Goal: Information Seeking & Learning: Check status

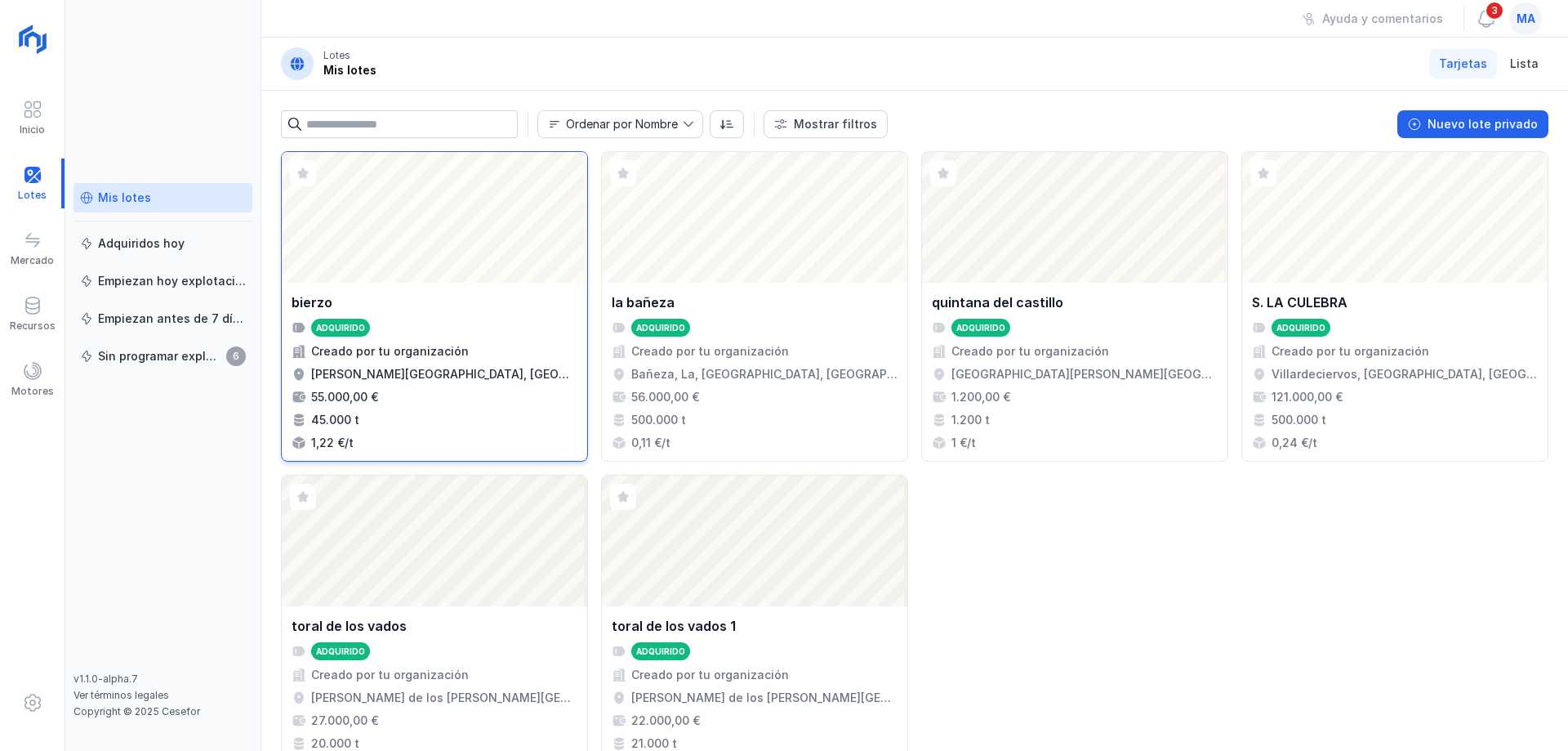
click at [427, 234] on div "Abrir lote" at bounding box center [435, 217] width 305 height 130
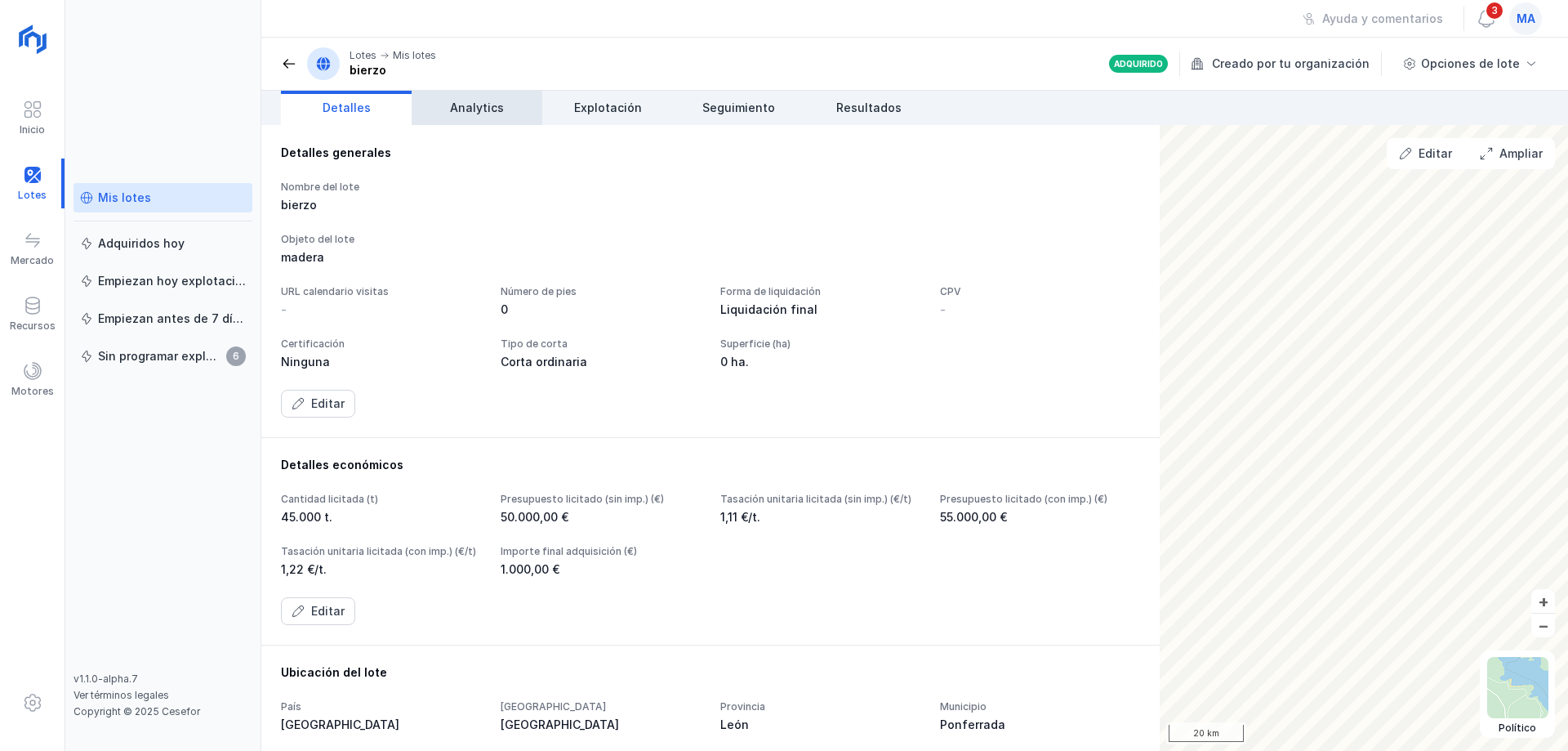
click at [464, 115] on span "Analytics" at bounding box center [477, 108] width 54 height 17
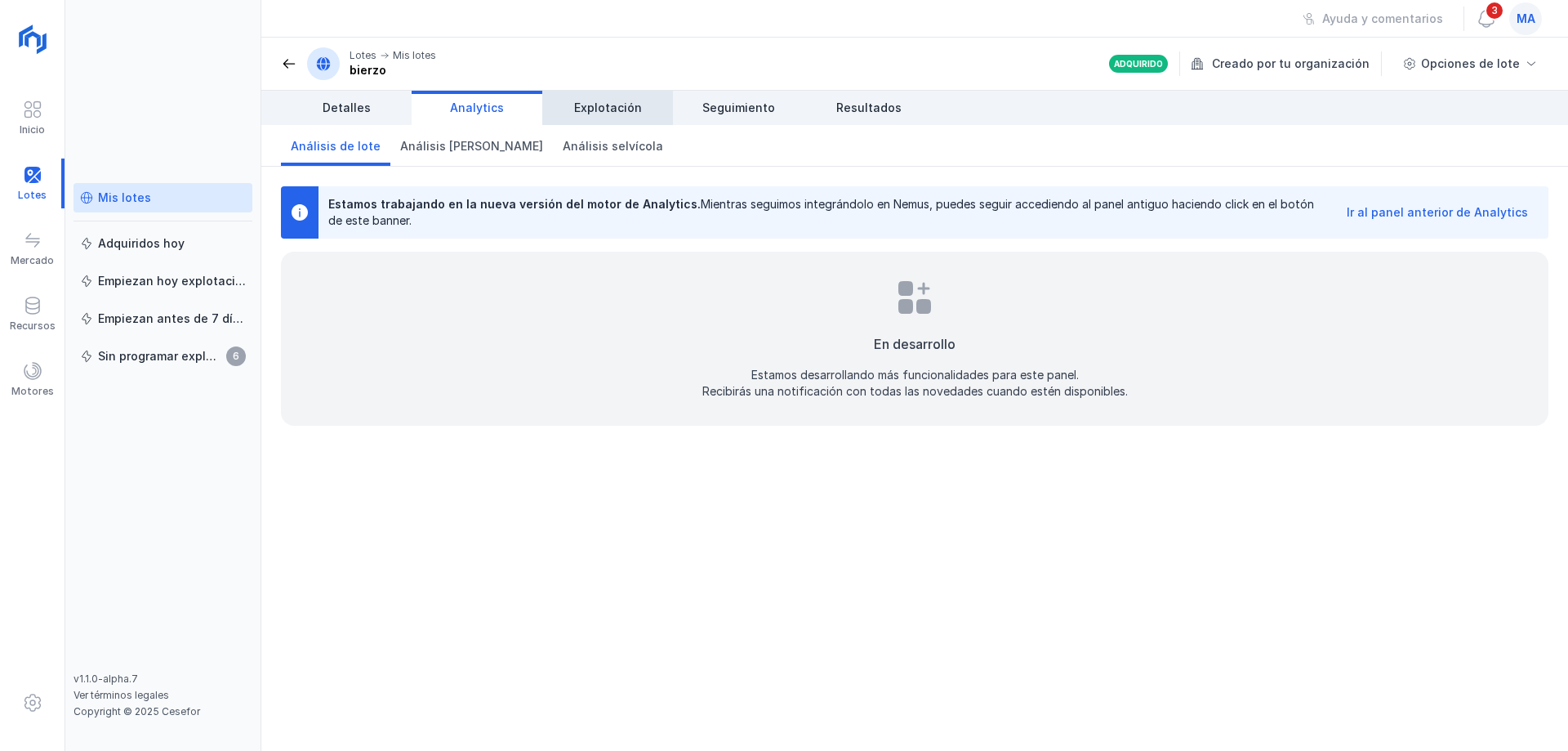
click at [630, 108] on span "Explotación" at bounding box center [608, 108] width 68 height 17
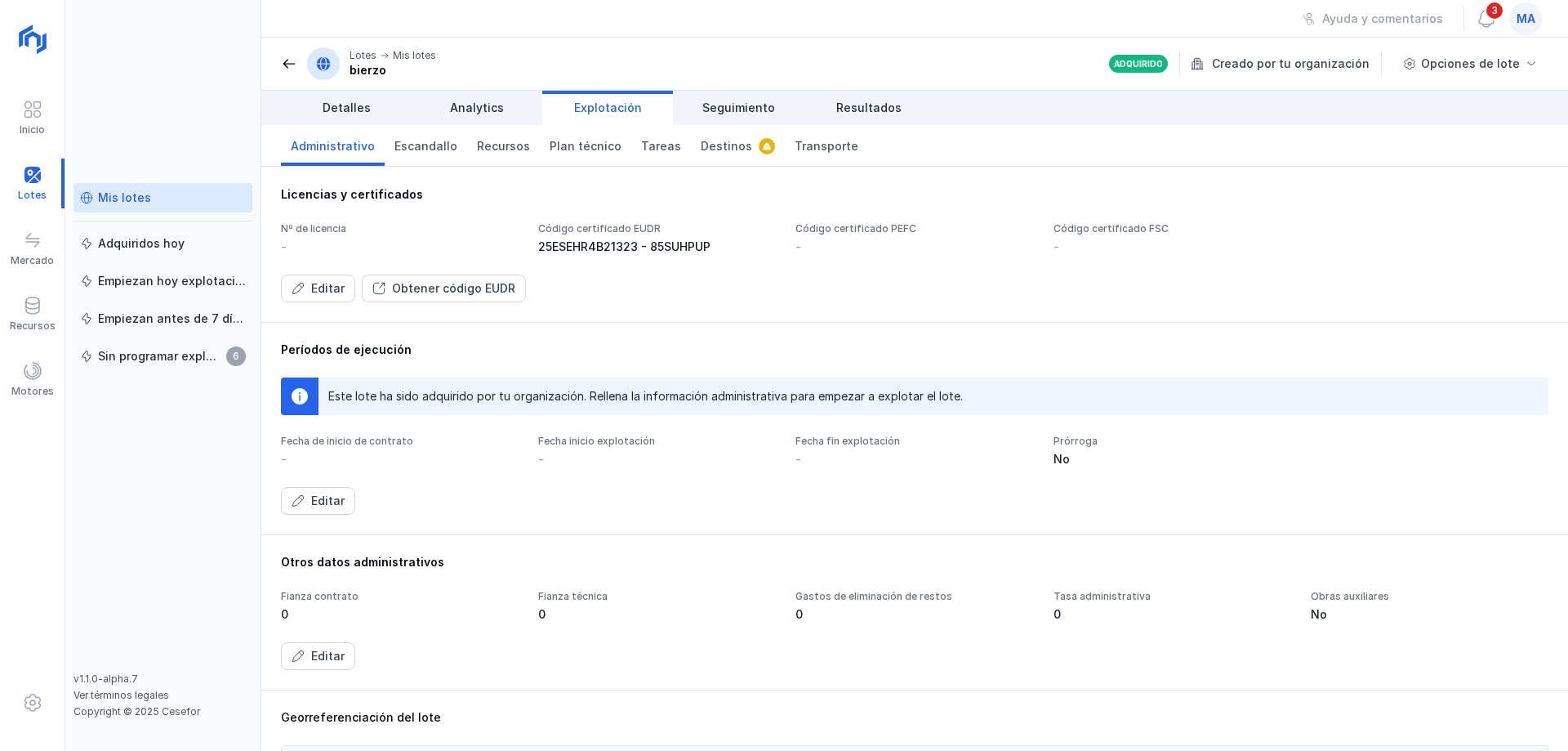
click at [120, 201] on div "Mis lotes" at bounding box center [125, 198] width 53 height 17
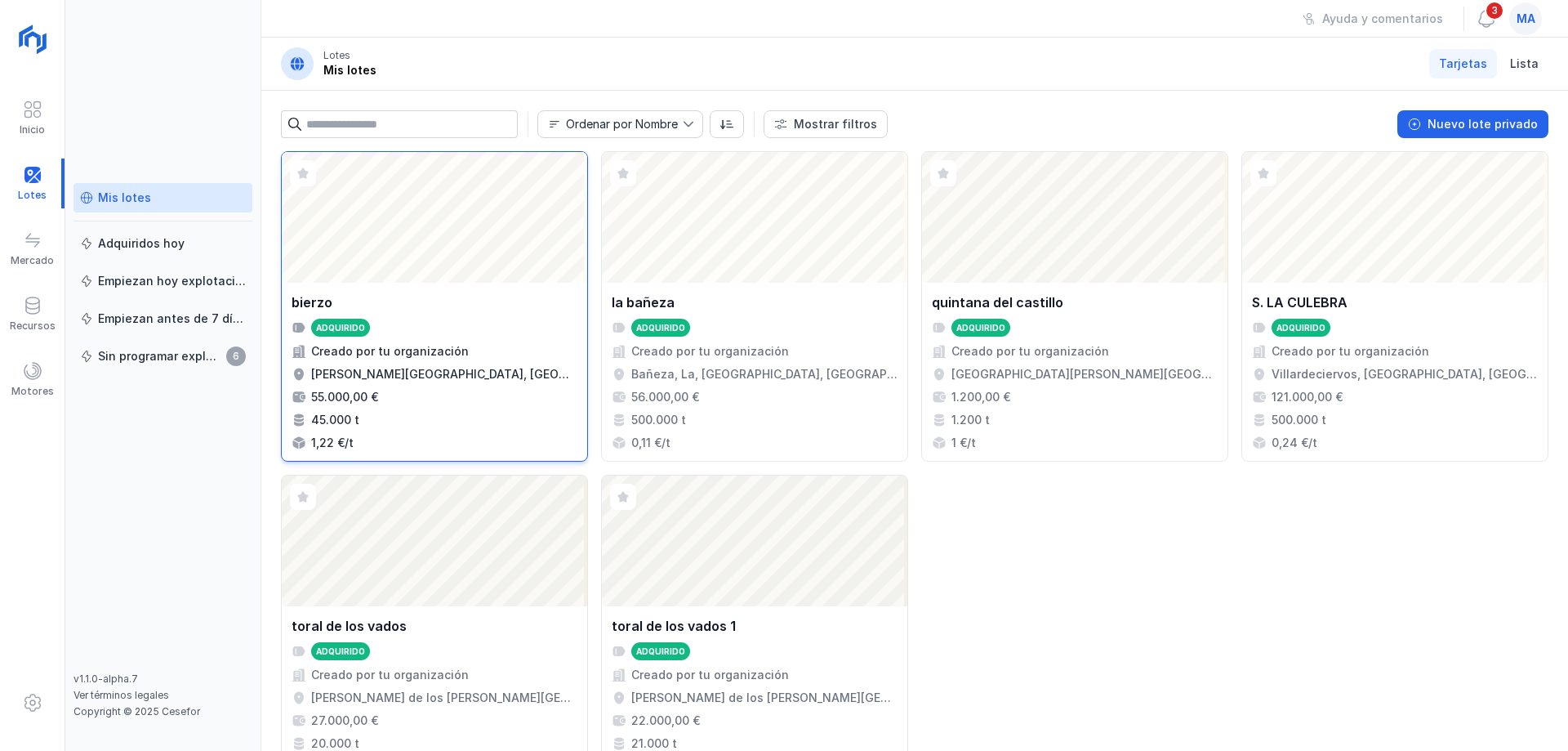
click at [435, 289] on div "bierzo Adquirido Creado por tu organización [PERSON_NAME][GEOGRAPHIC_DATA], [GE…" at bounding box center [435, 372] width 305 height 178
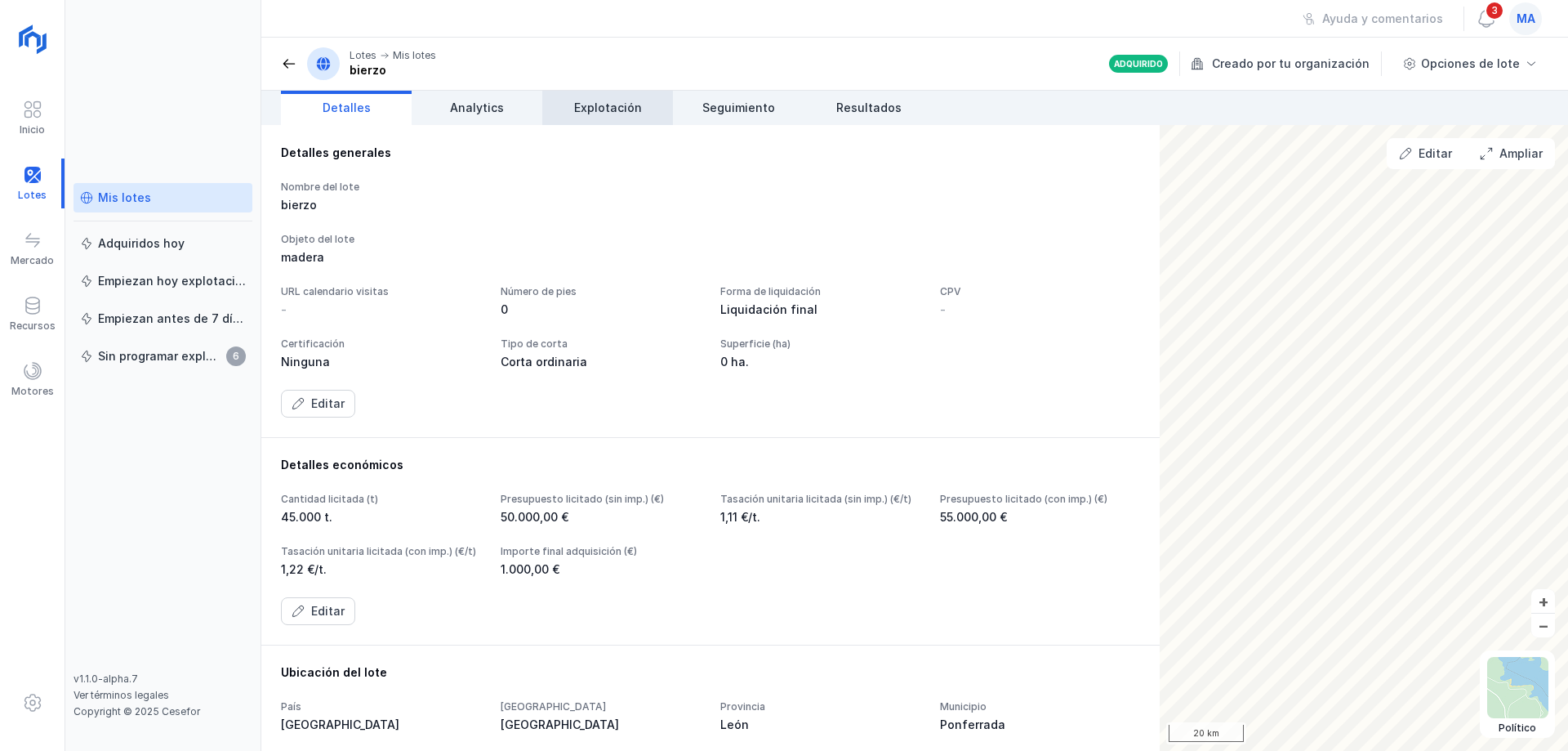
click at [611, 112] on span "Explotación" at bounding box center [608, 108] width 68 height 17
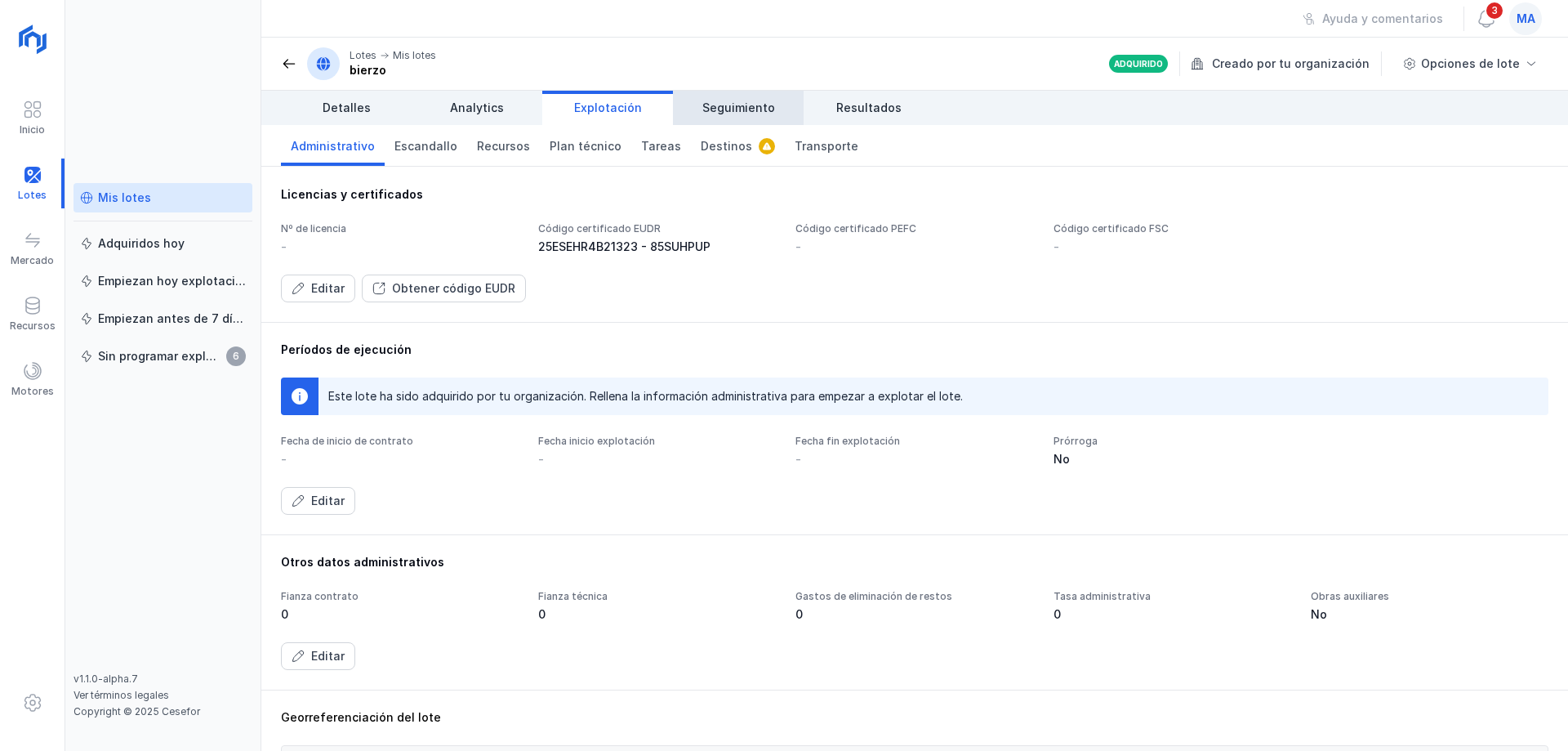
click at [750, 106] on span "Seguimiento" at bounding box center [738, 108] width 73 height 17
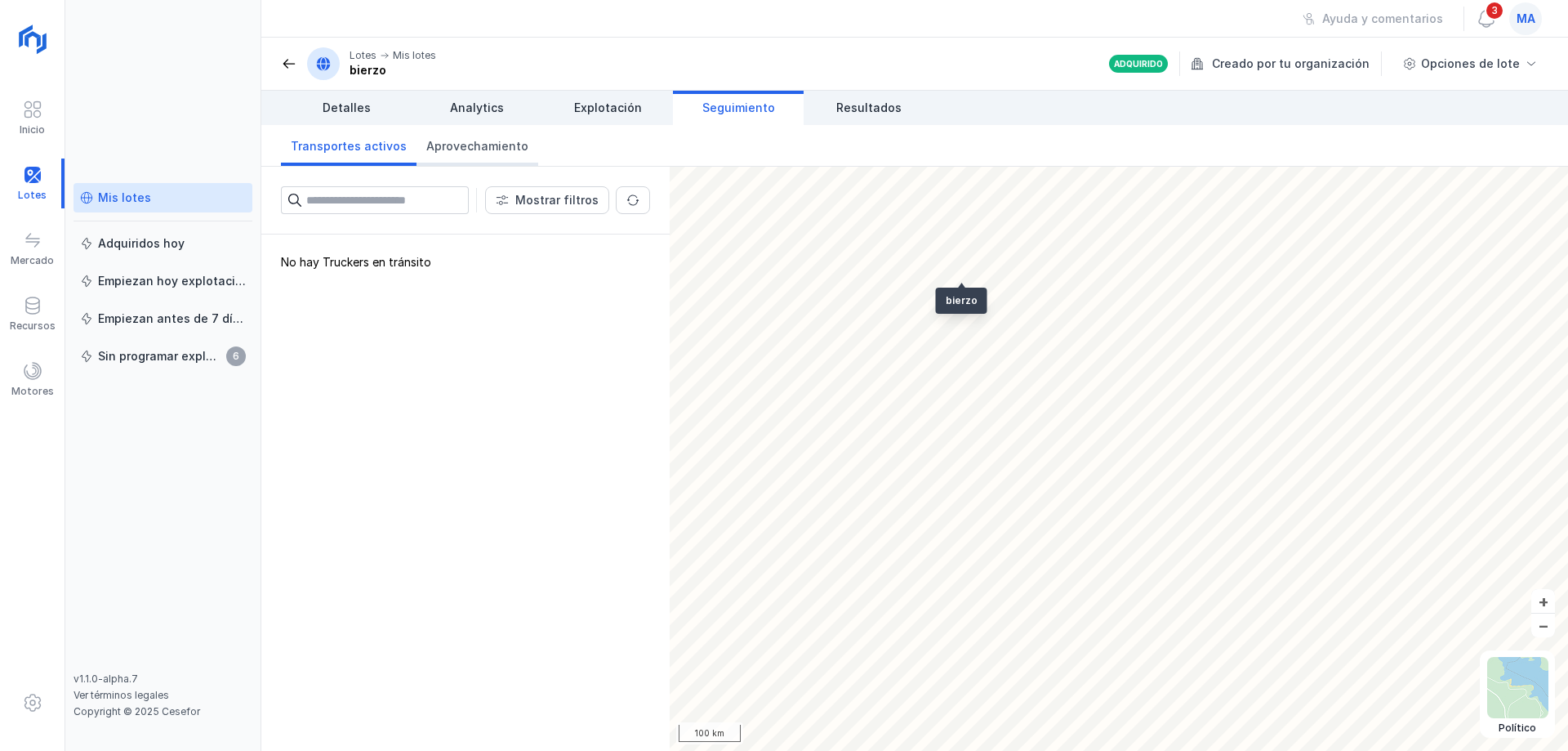
click at [474, 149] on span "Aprovechamiento" at bounding box center [478, 146] width 102 height 17
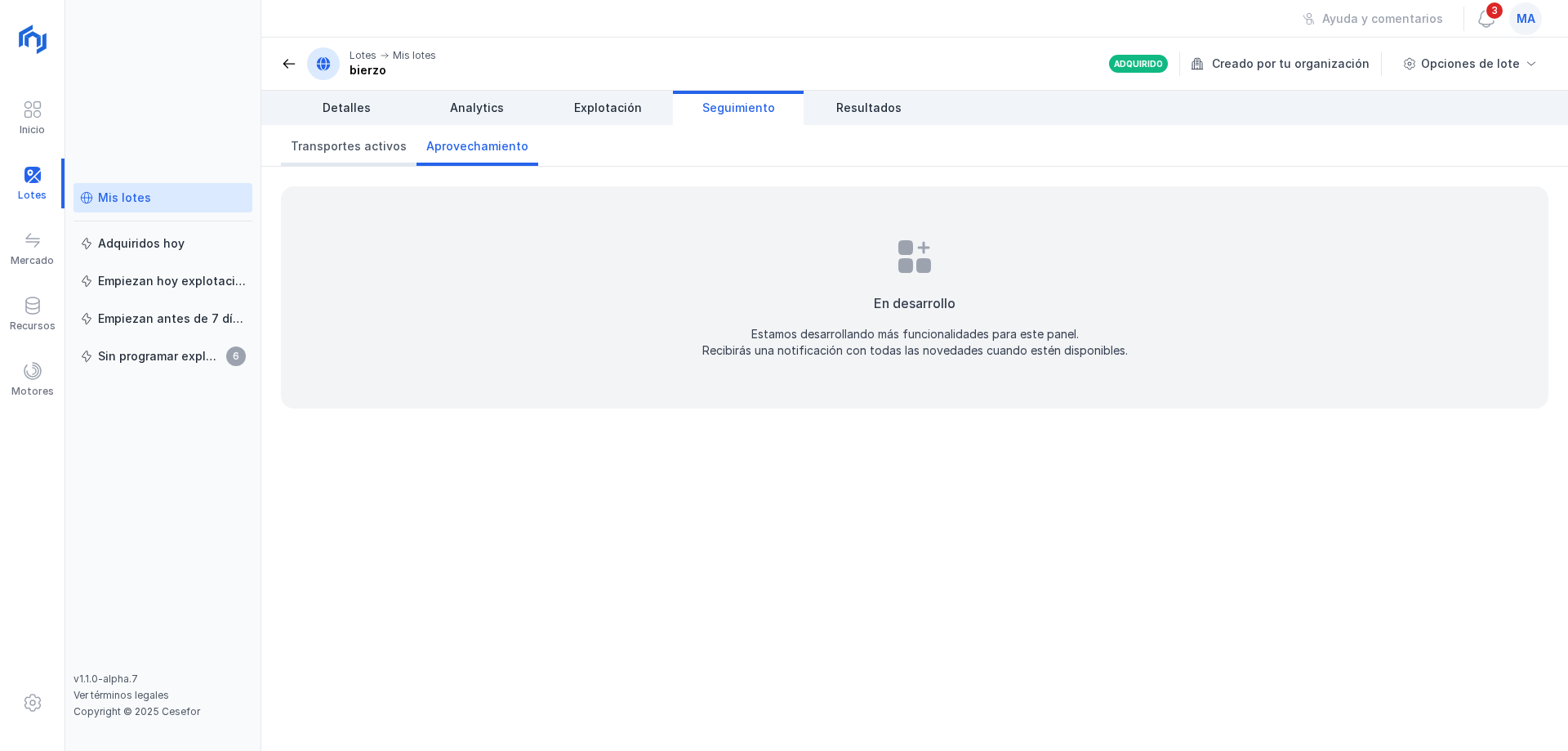
click at [368, 148] on span "Transportes activos" at bounding box center [348, 146] width 116 height 17
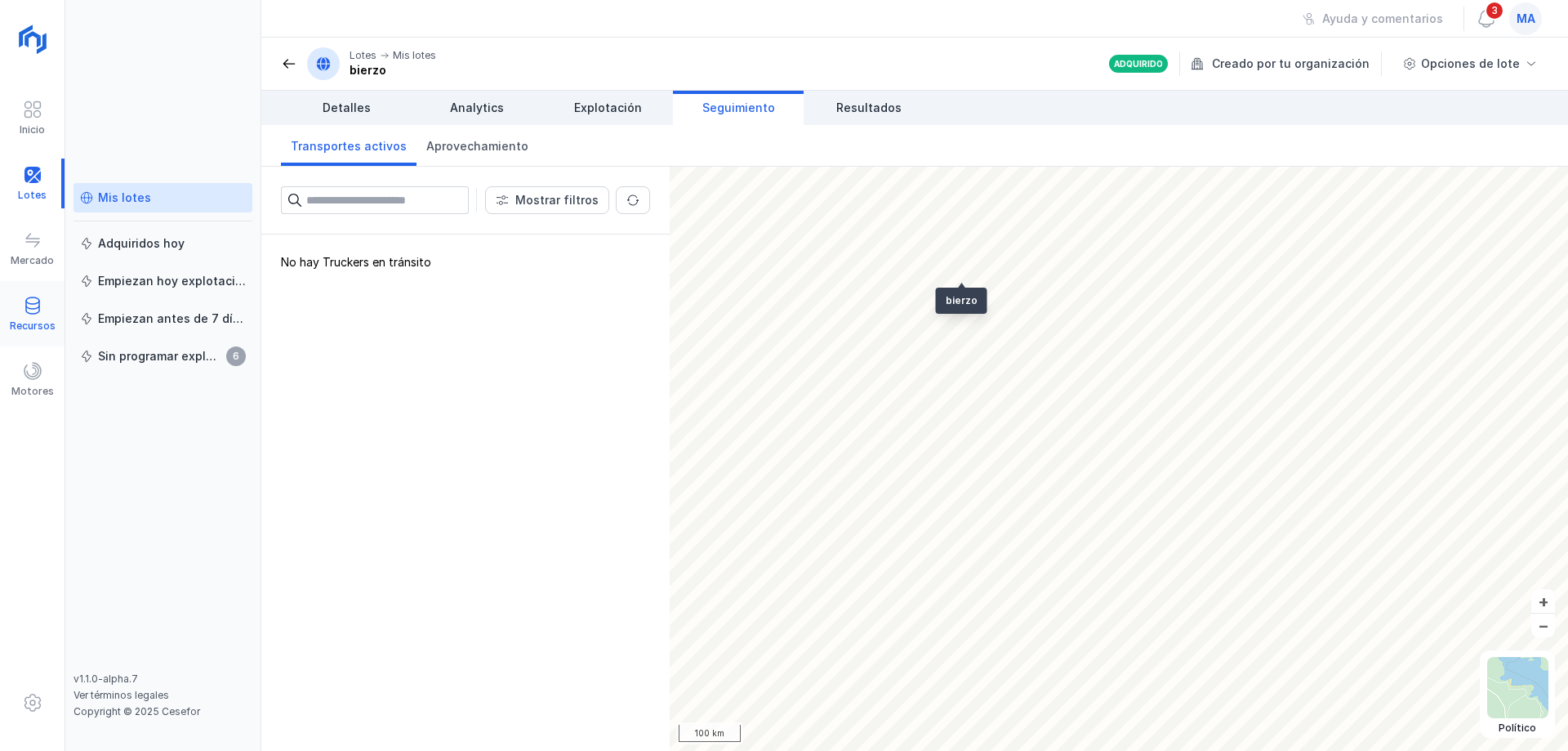
click at [35, 317] on div at bounding box center [33, 307] width 20 height 24
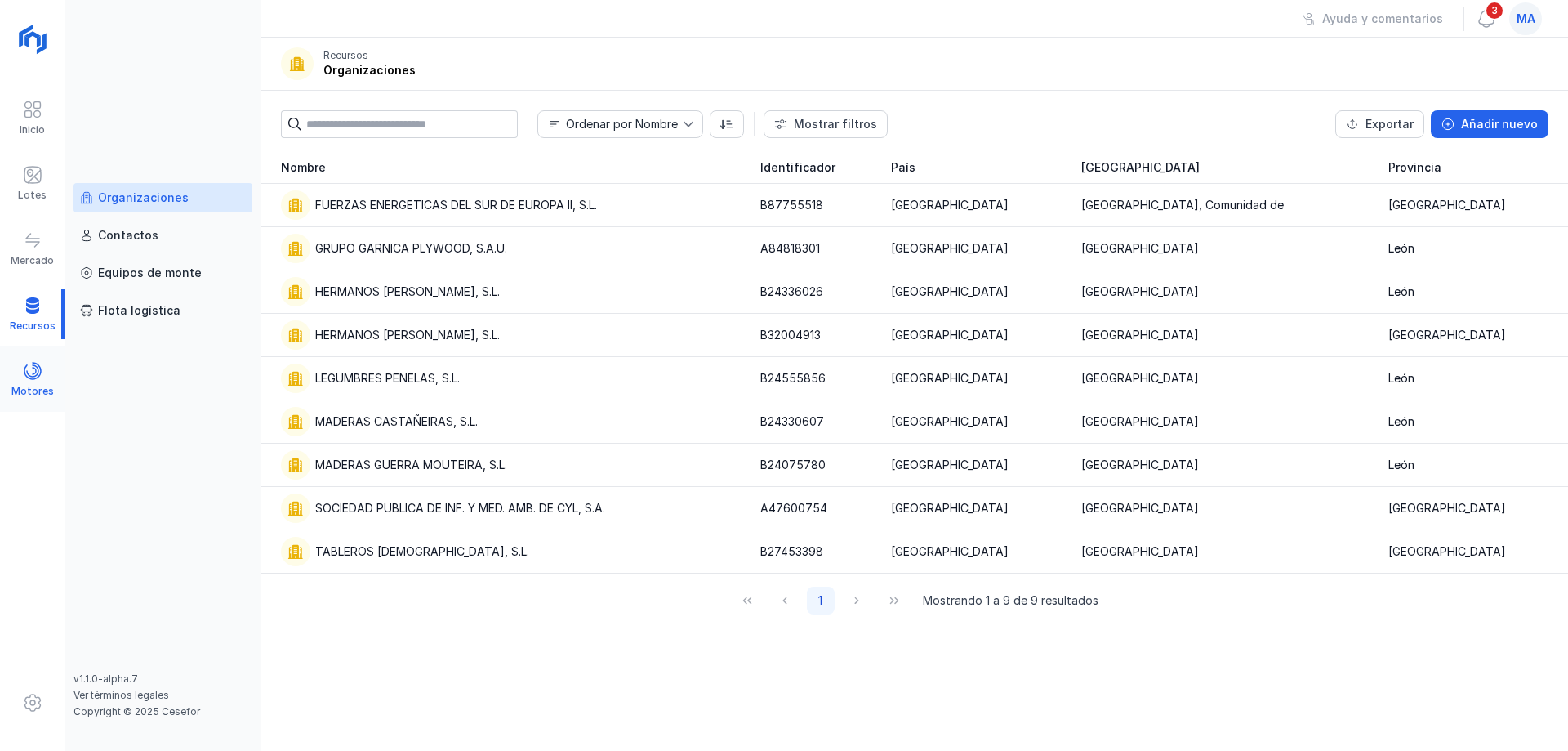
click at [35, 380] on span at bounding box center [33, 371] width 20 height 20
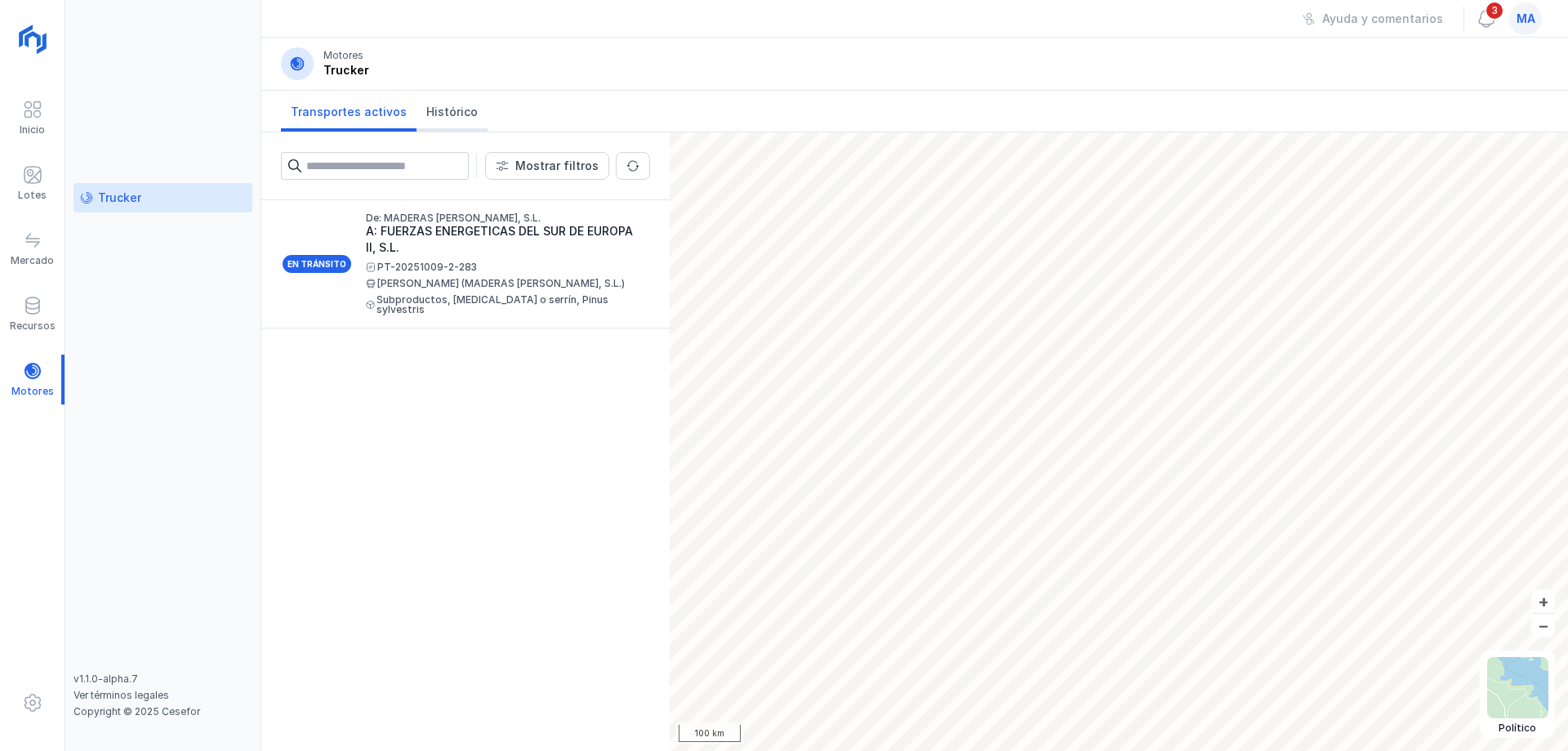
click at [445, 115] on span "Histórico" at bounding box center [452, 112] width 51 height 17
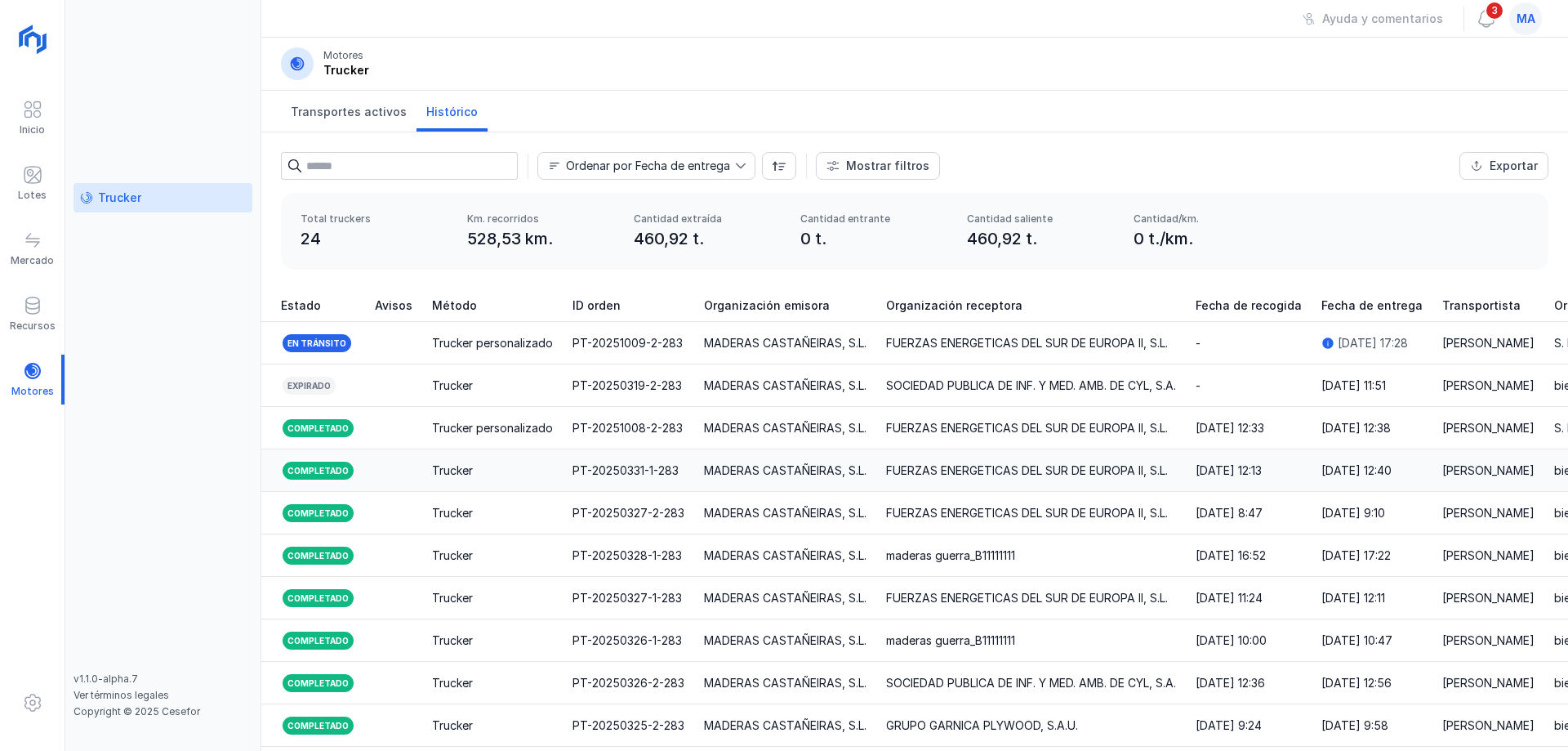
scroll to position [62, 0]
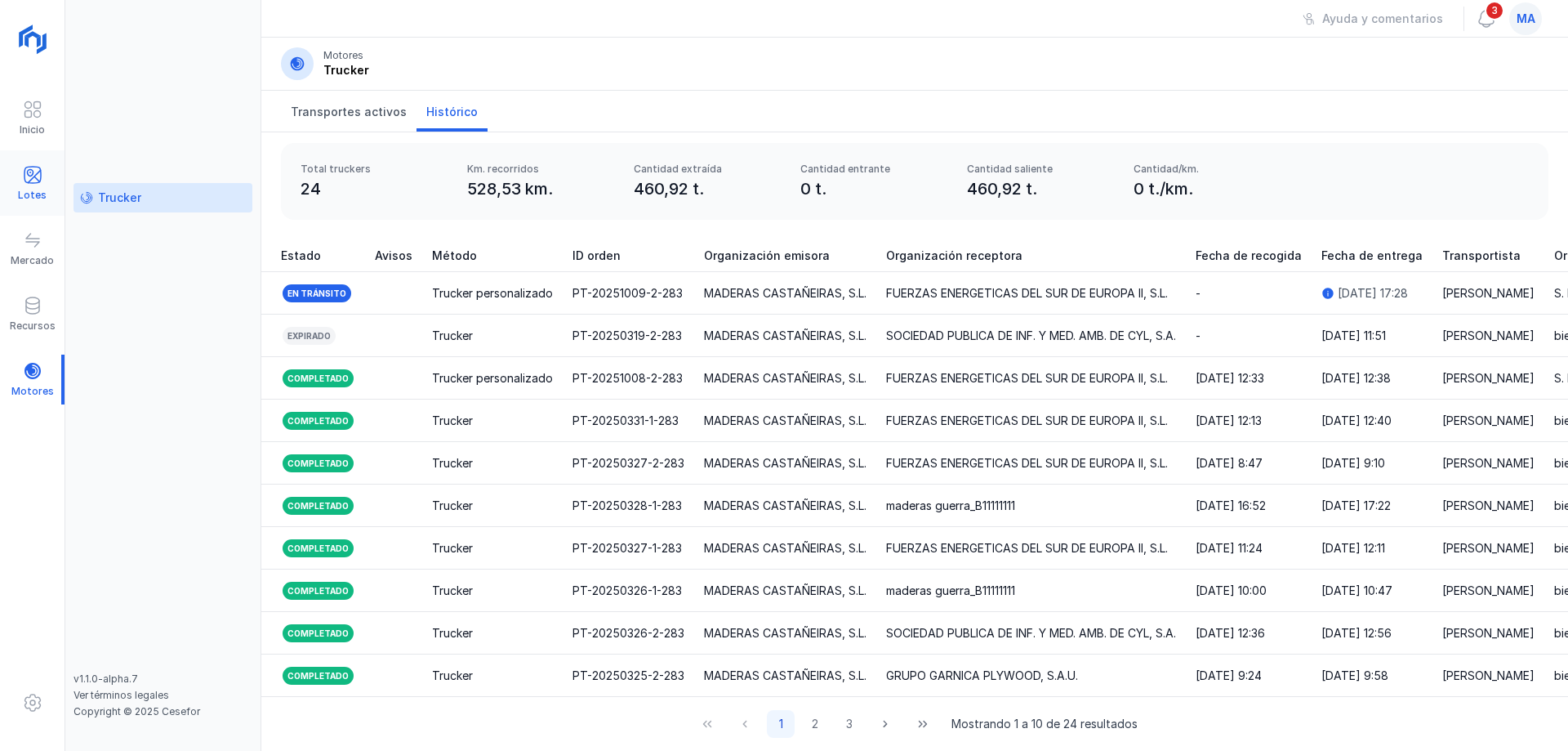
click at [27, 177] on span at bounding box center [33, 175] width 20 height 20
